Goal: Information Seeking & Learning: Learn about a topic

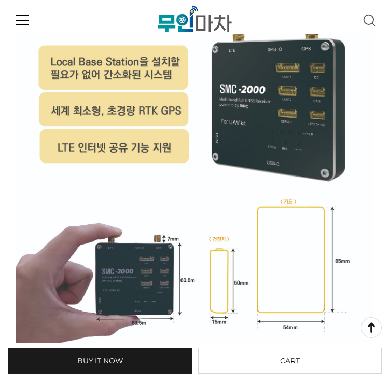
scroll to position [3684, 0]
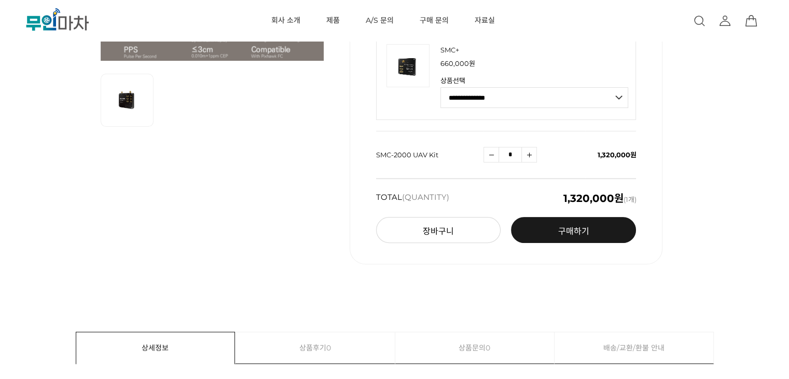
scroll to position [104, 0]
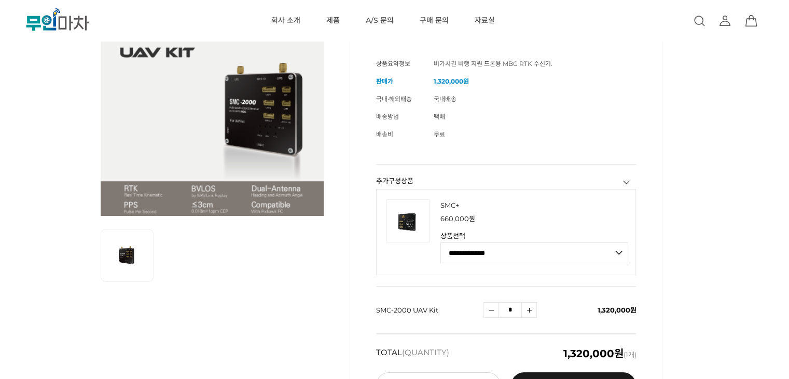
click at [390, 225] on img at bounding box center [408, 220] width 43 height 43
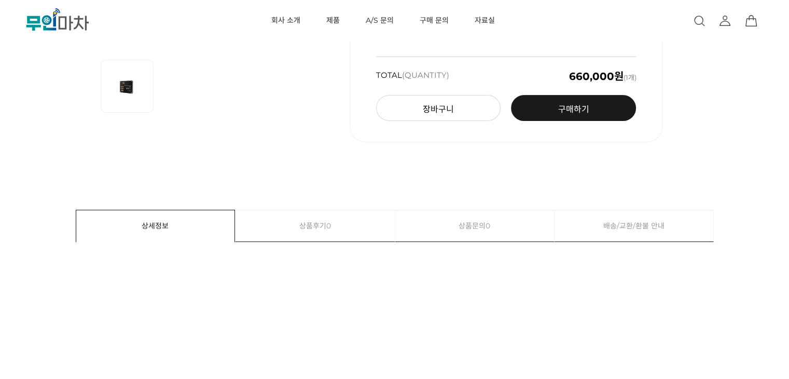
scroll to position [259, 0]
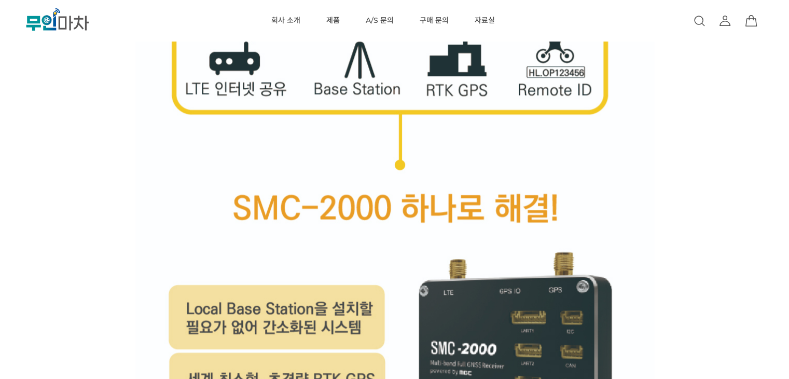
scroll to position [4849, 0]
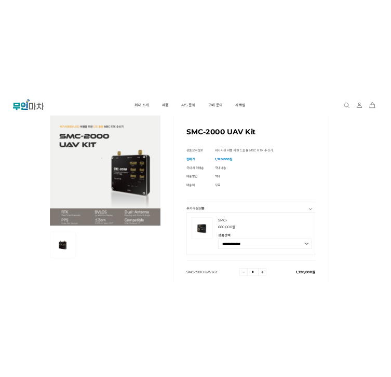
scroll to position [0, 0]
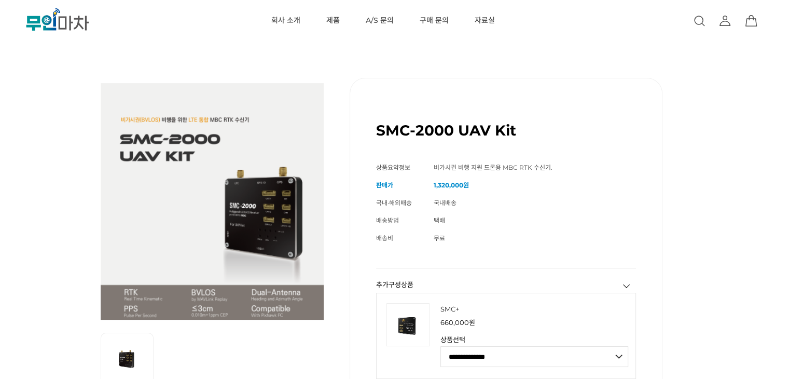
click at [263, 216] on img at bounding box center [212, 199] width 223 height 242
click at [131, 366] on img at bounding box center [127, 359] width 42 height 42
click at [124, 355] on img at bounding box center [127, 359] width 42 height 42
click at [125, 355] on img at bounding box center [127, 359] width 42 height 42
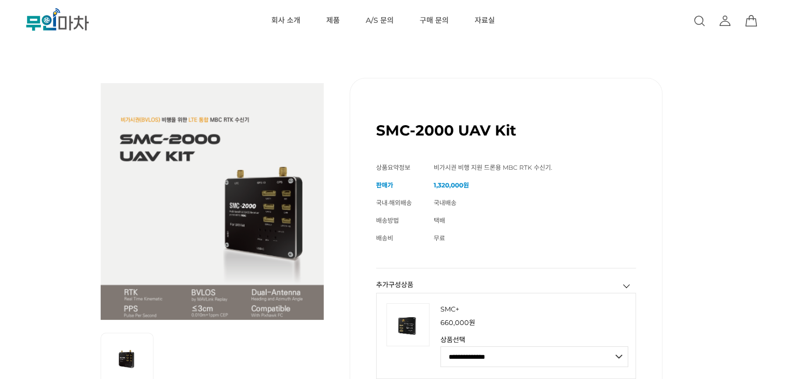
click at [125, 358] on img at bounding box center [127, 359] width 42 height 42
